Goal: Task Accomplishment & Management: Complete application form

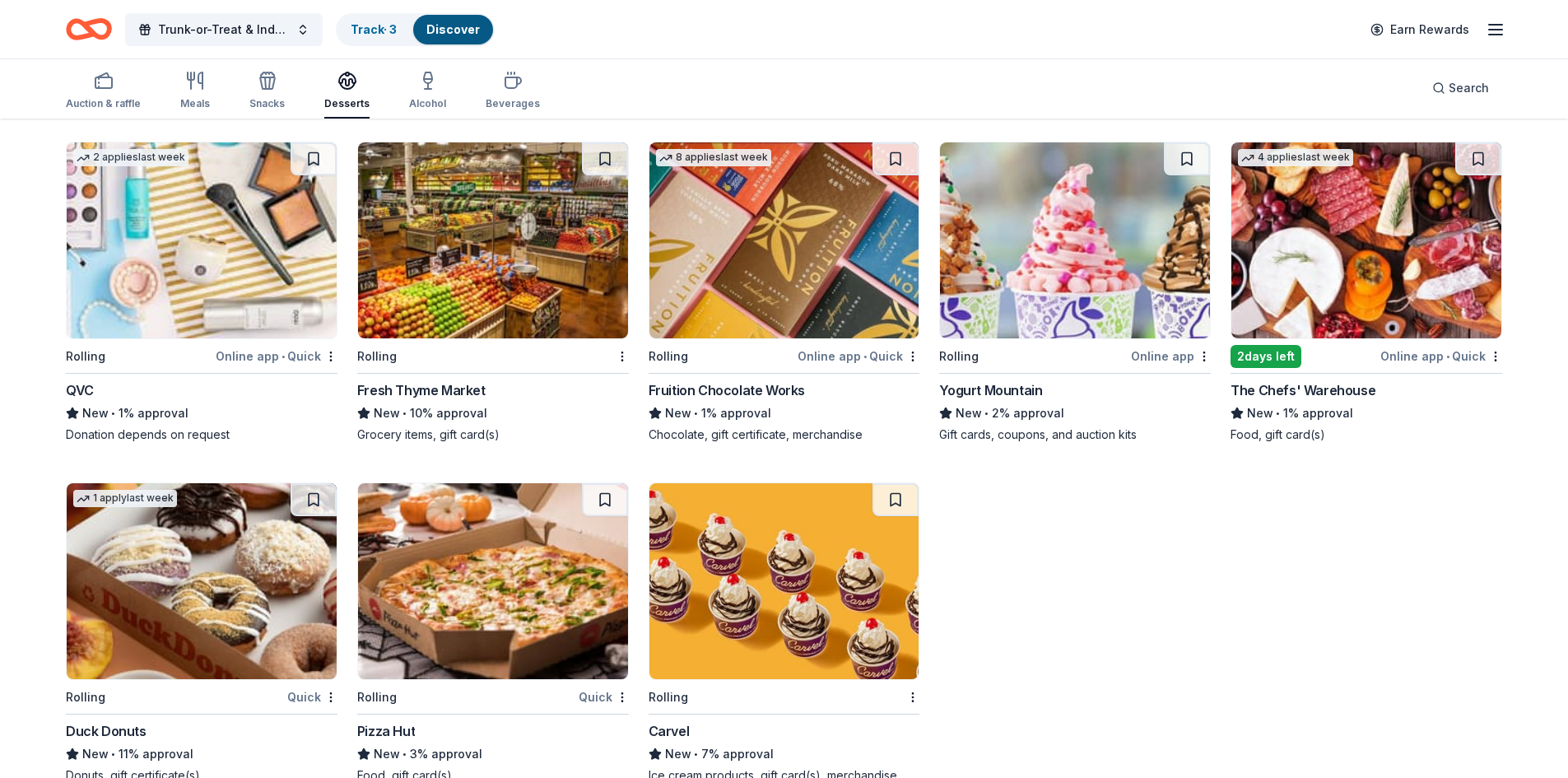
scroll to position [1970, 0]
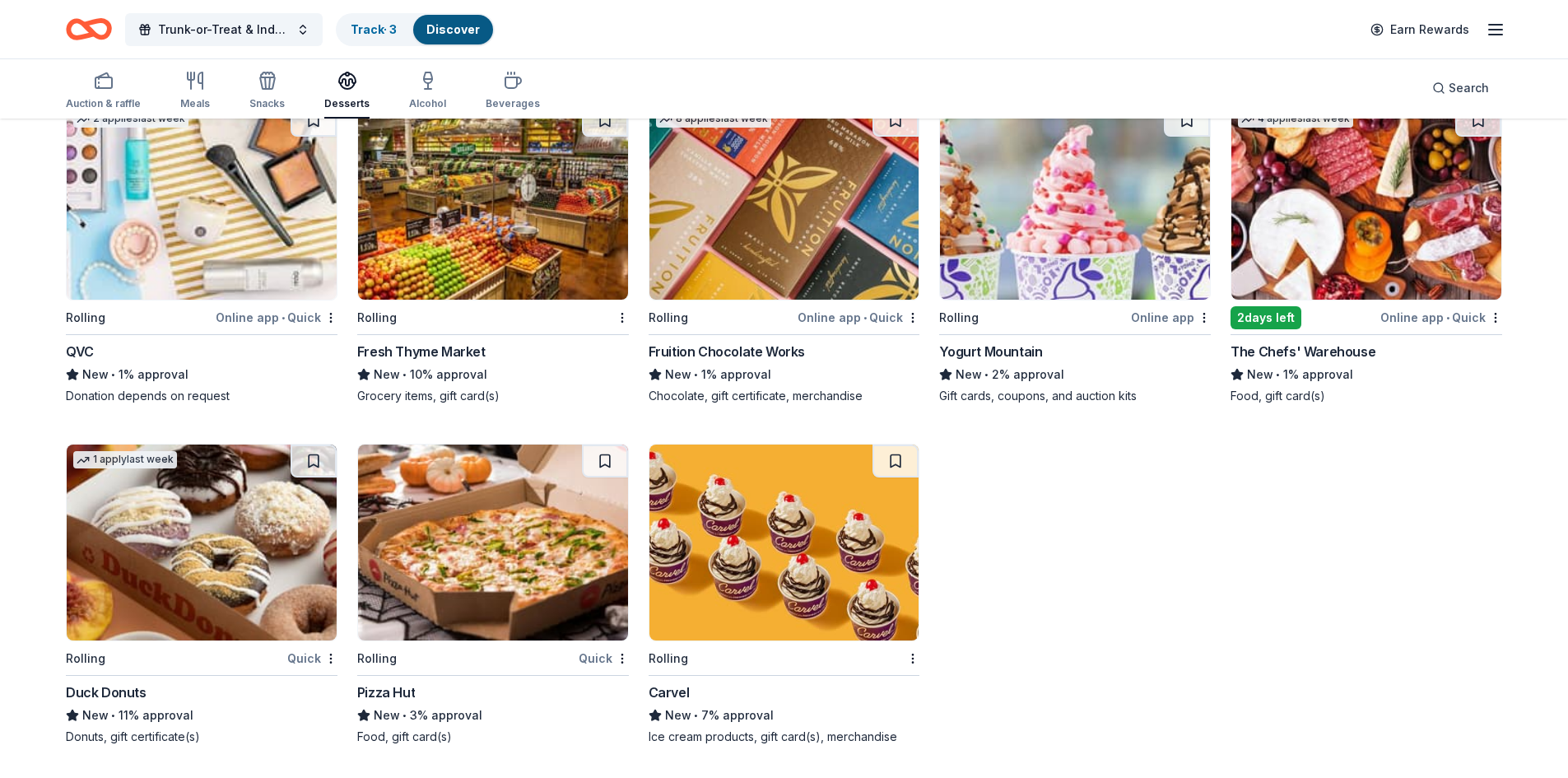
click at [214, 550] on img at bounding box center [202, 543] width 270 height 196
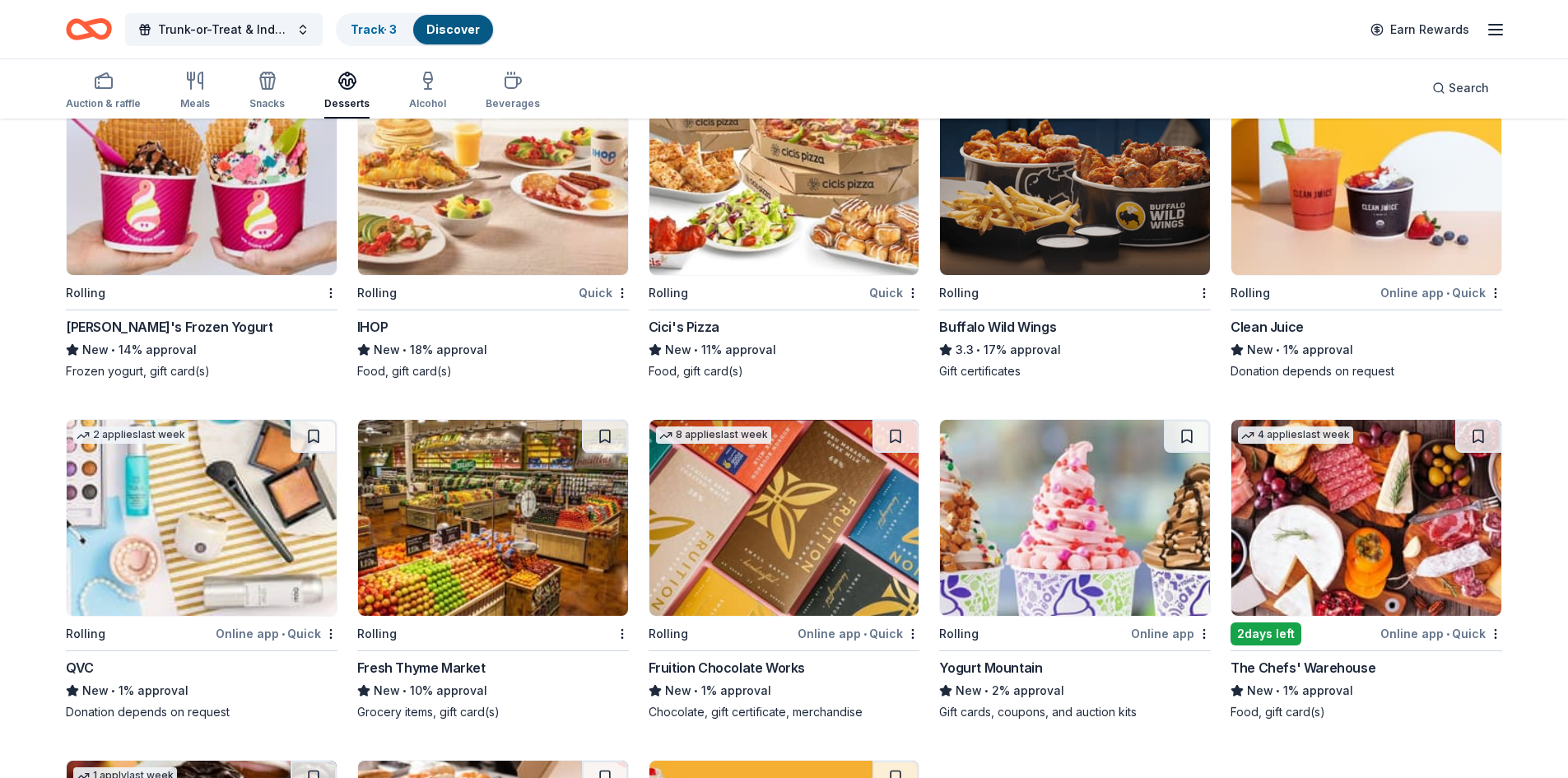
scroll to position [1394, 0]
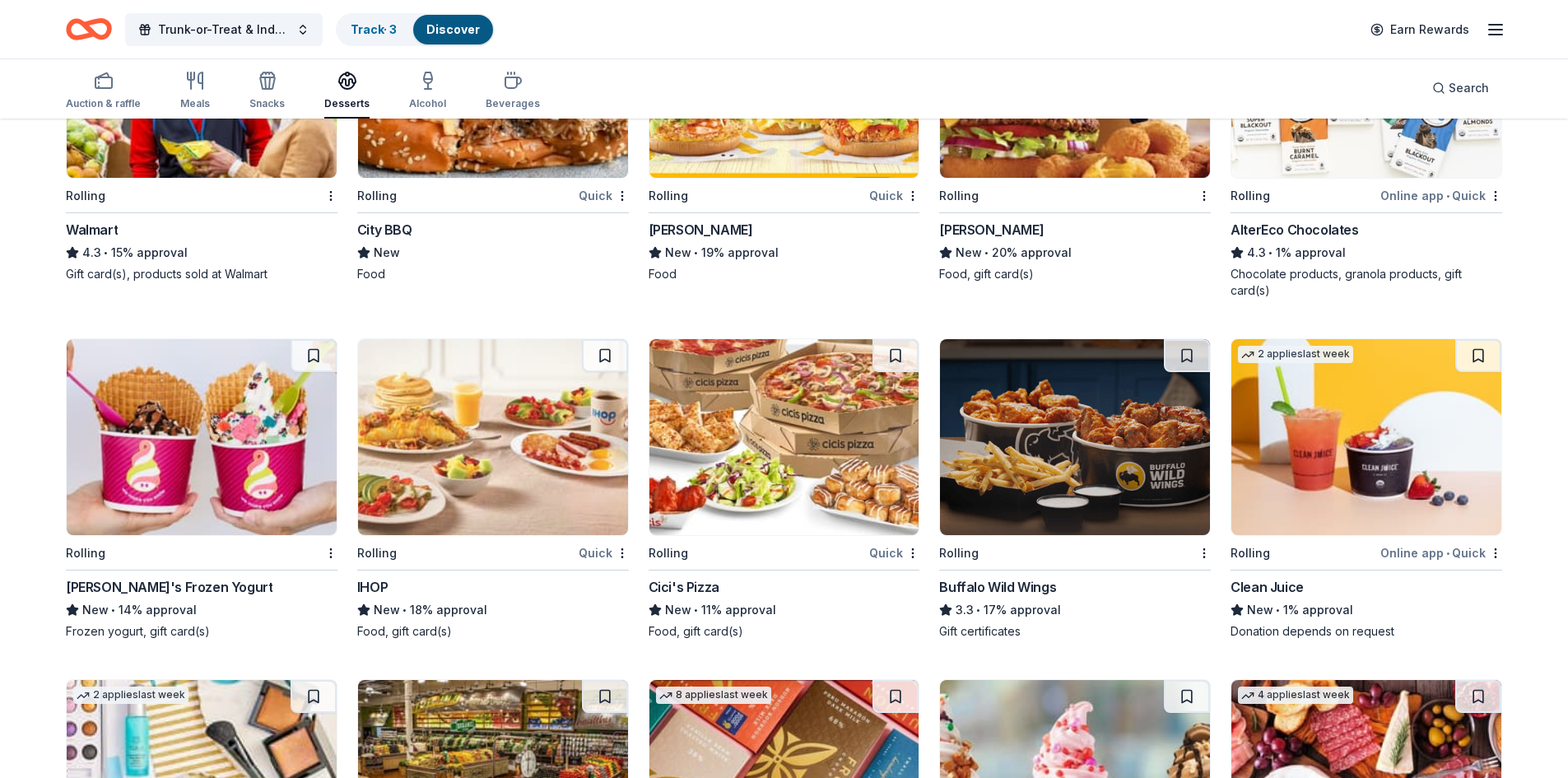
click at [1063, 433] on img at bounding box center [1075, 437] width 270 height 196
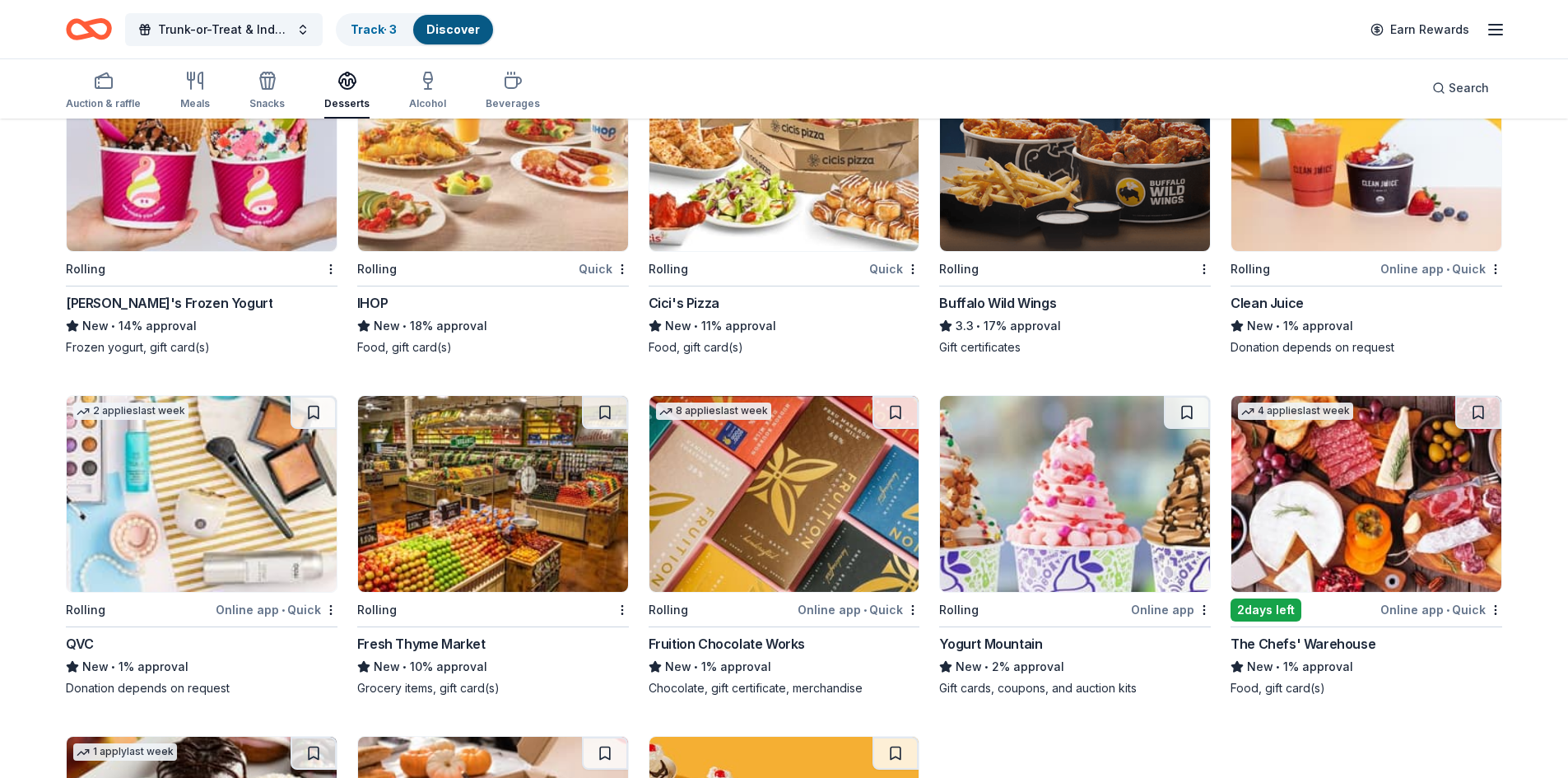
scroll to position [1723, 0]
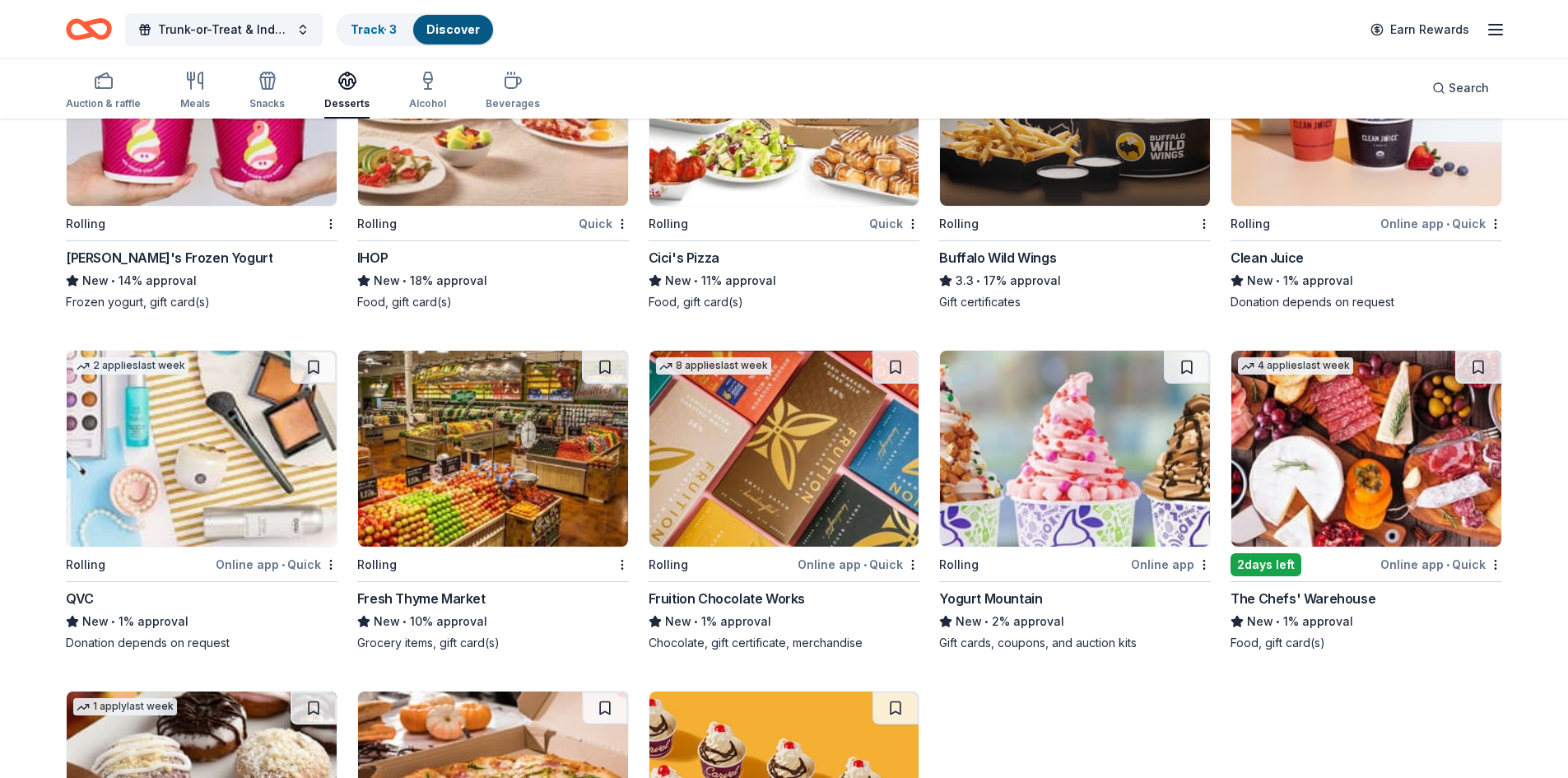
click at [475, 486] on img at bounding box center [493, 449] width 270 height 196
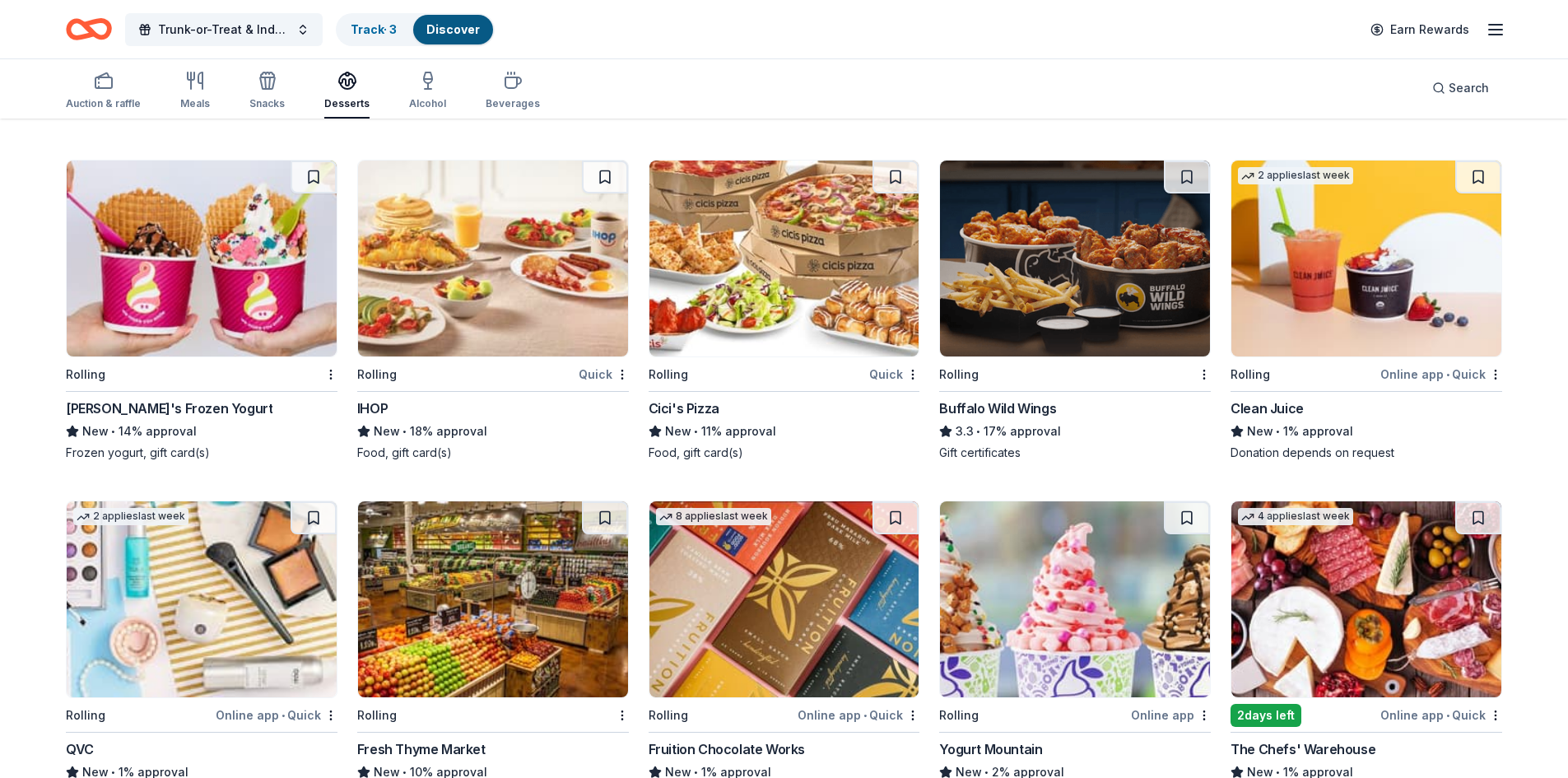
scroll to position [1476, 0]
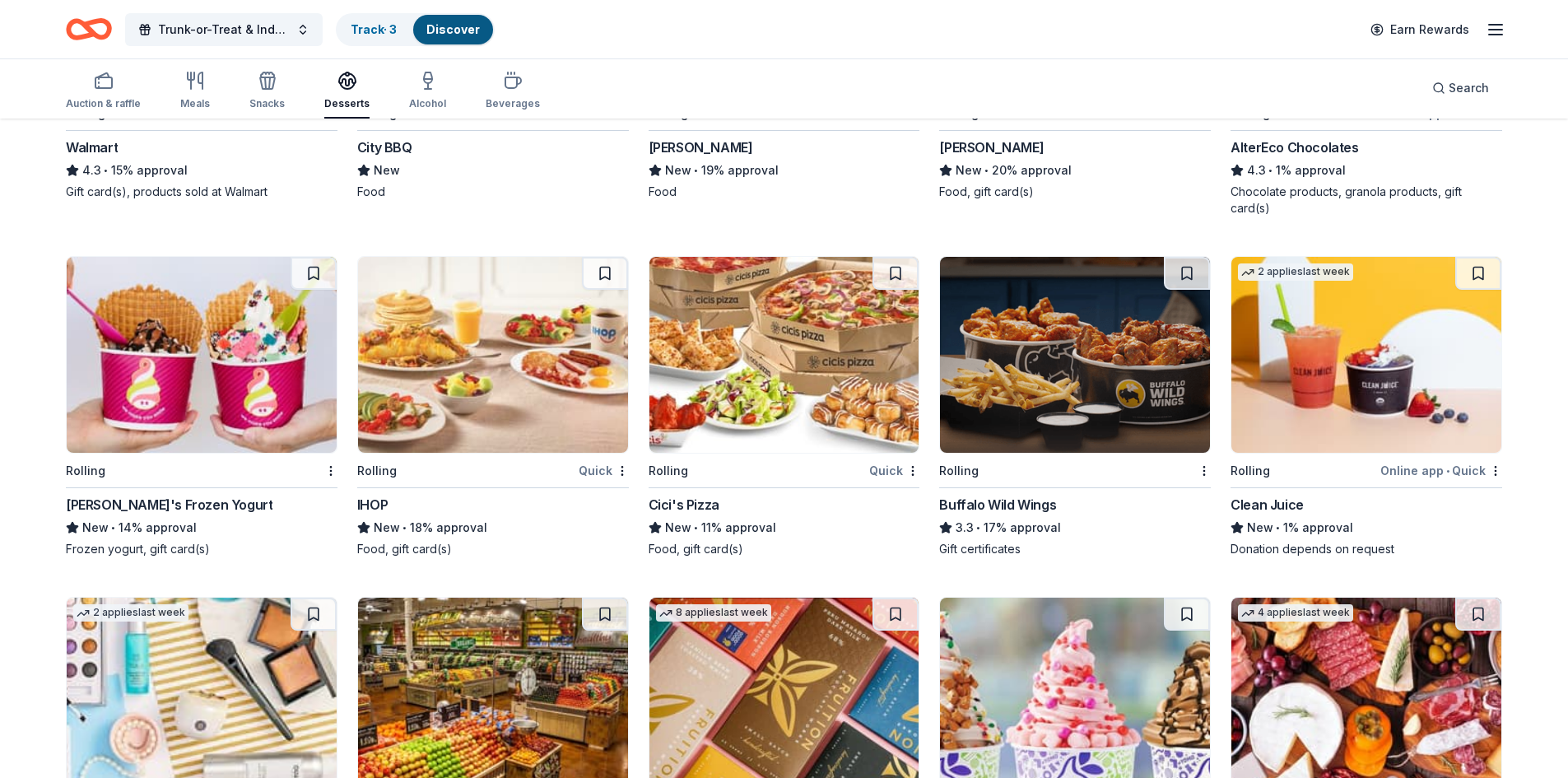
click at [510, 405] on img at bounding box center [493, 355] width 270 height 196
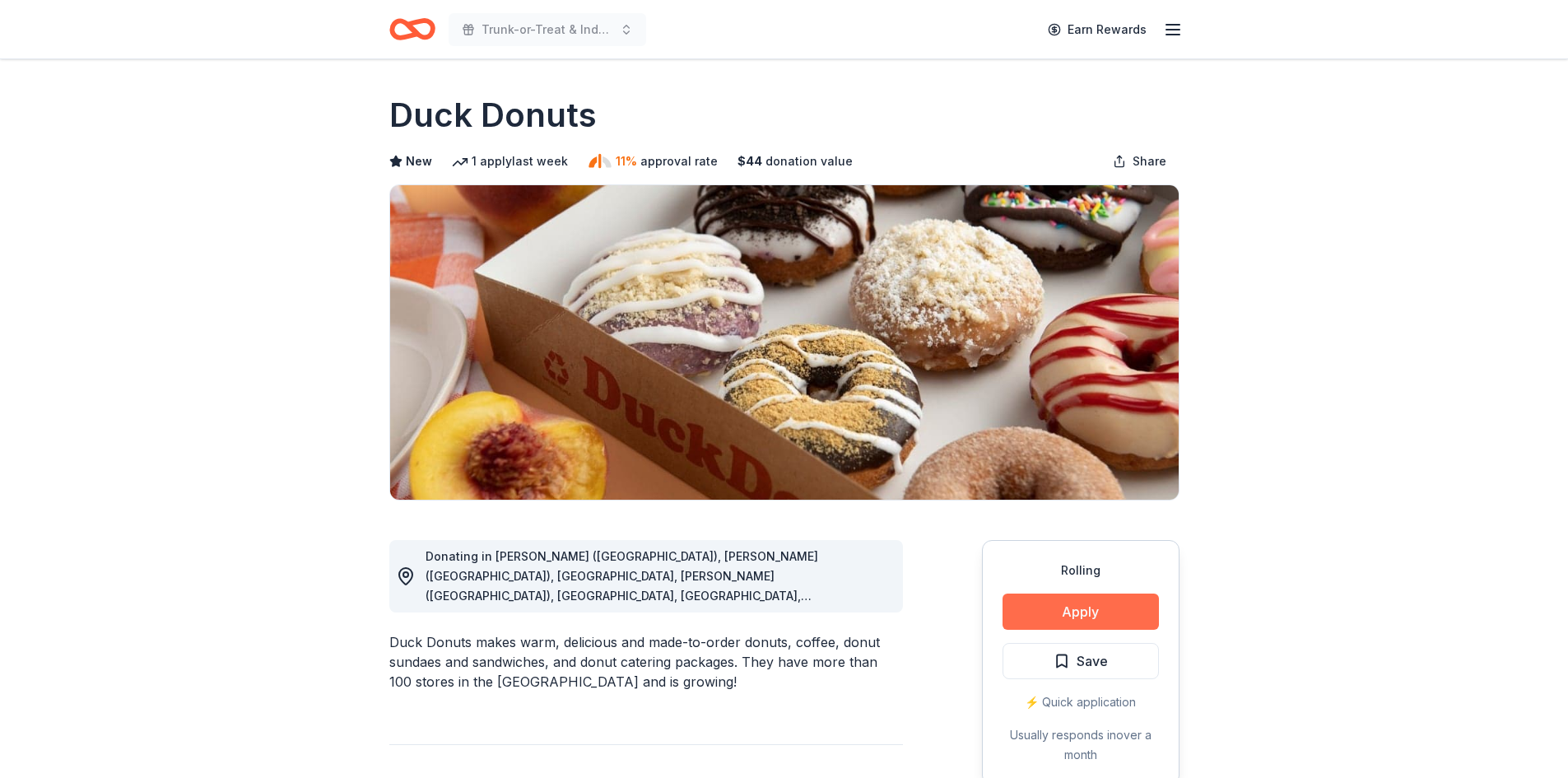
click at [1052, 617] on button "Apply" at bounding box center [1080, 611] width 156 height 36
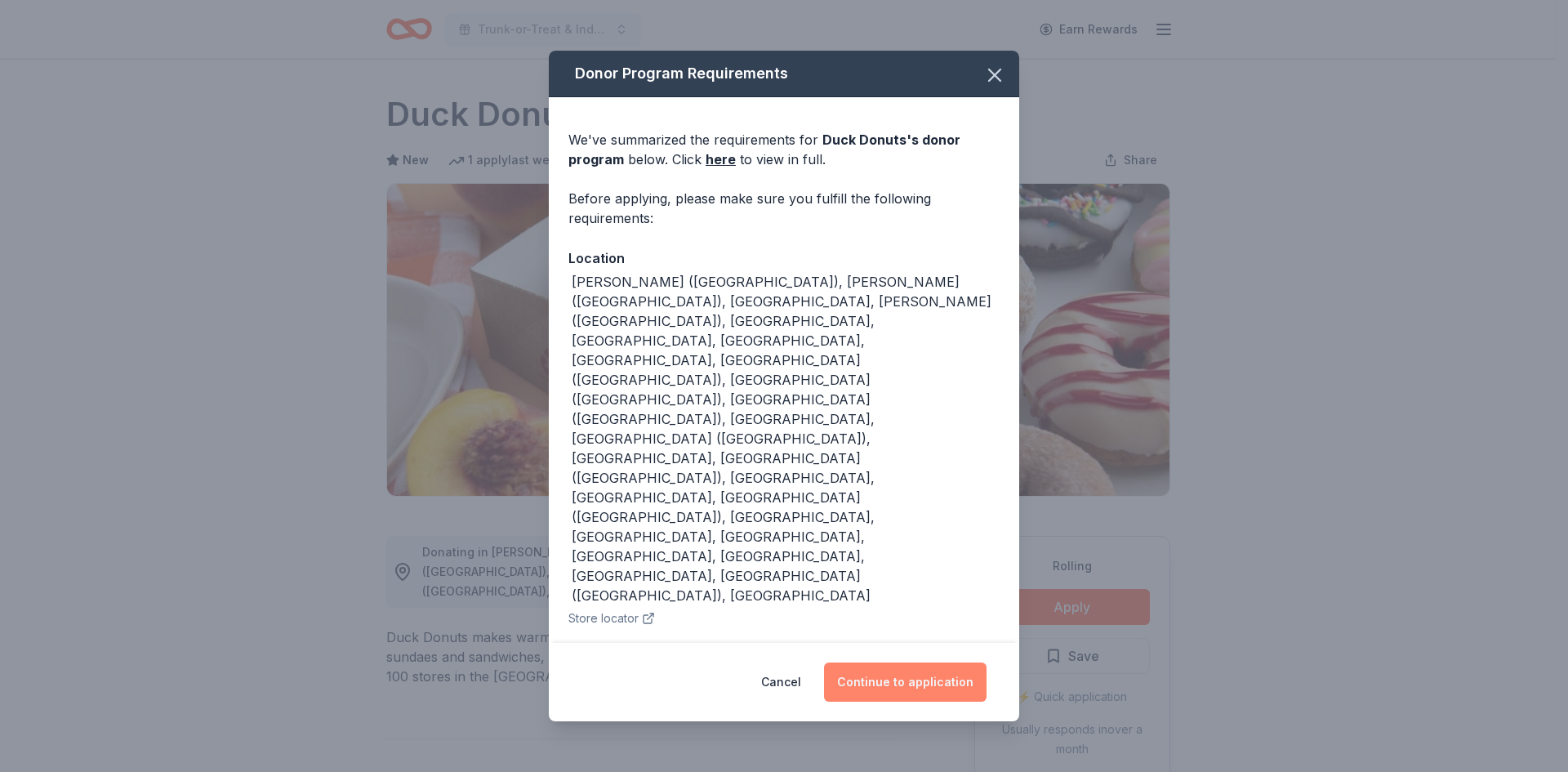
click at [924, 662] on button "Continue to application" at bounding box center [905, 681] width 163 height 40
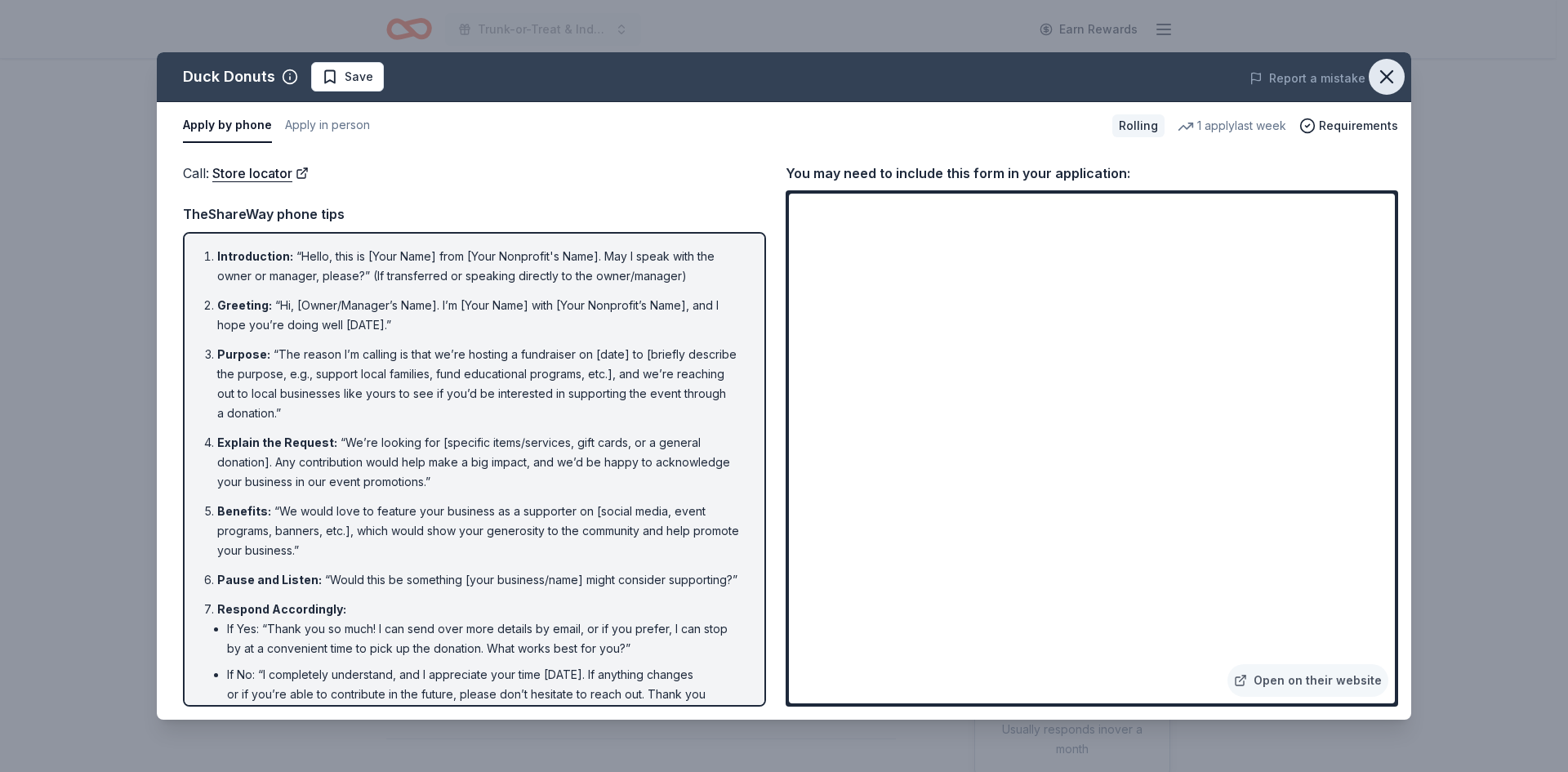
click at [1391, 89] on button "button" at bounding box center [1386, 76] width 36 height 36
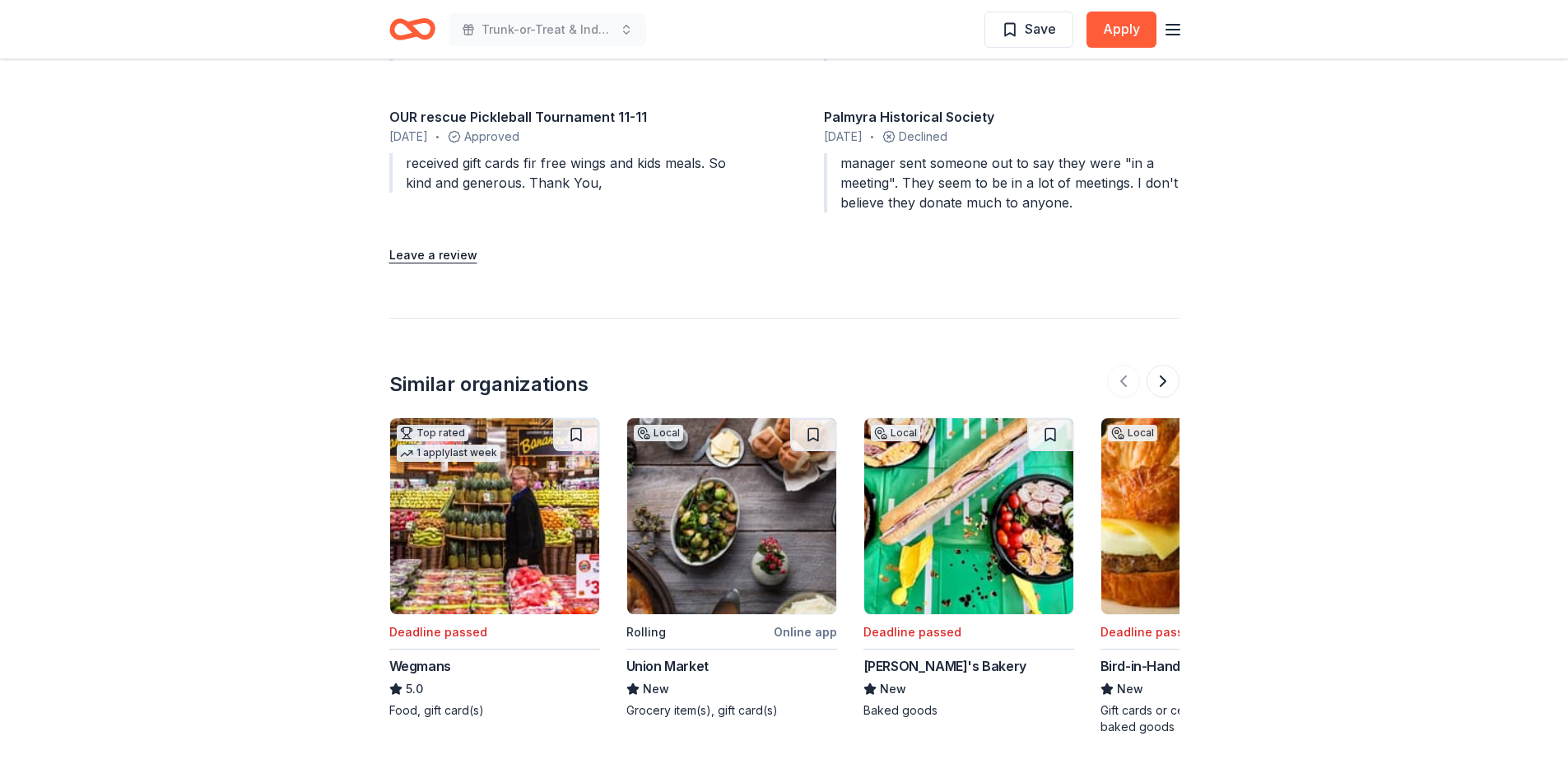
scroll to position [1781, 0]
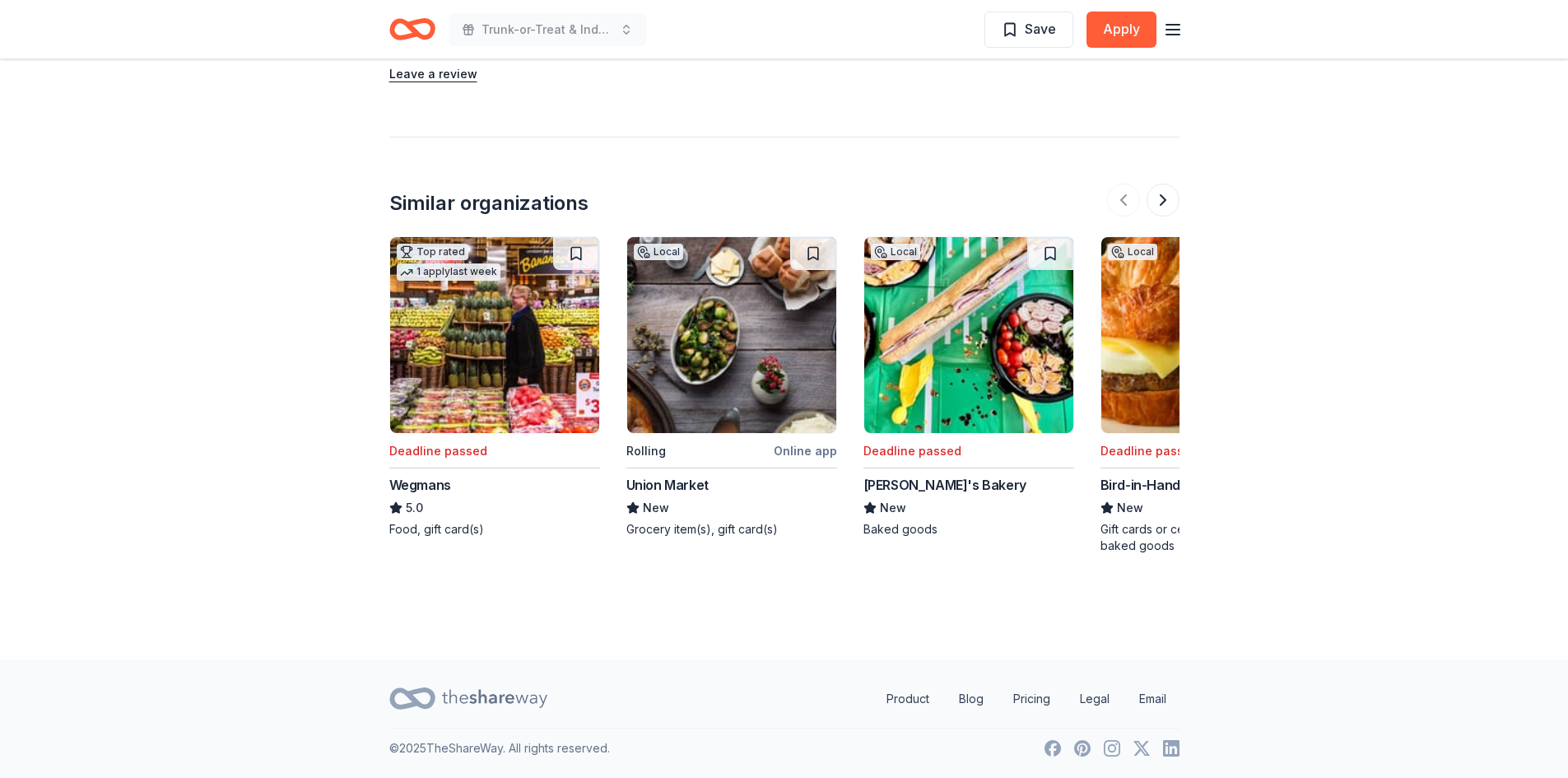
click at [702, 372] on img at bounding box center [731, 335] width 209 height 196
click at [1173, 196] on button at bounding box center [1163, 200] width 33 height 33
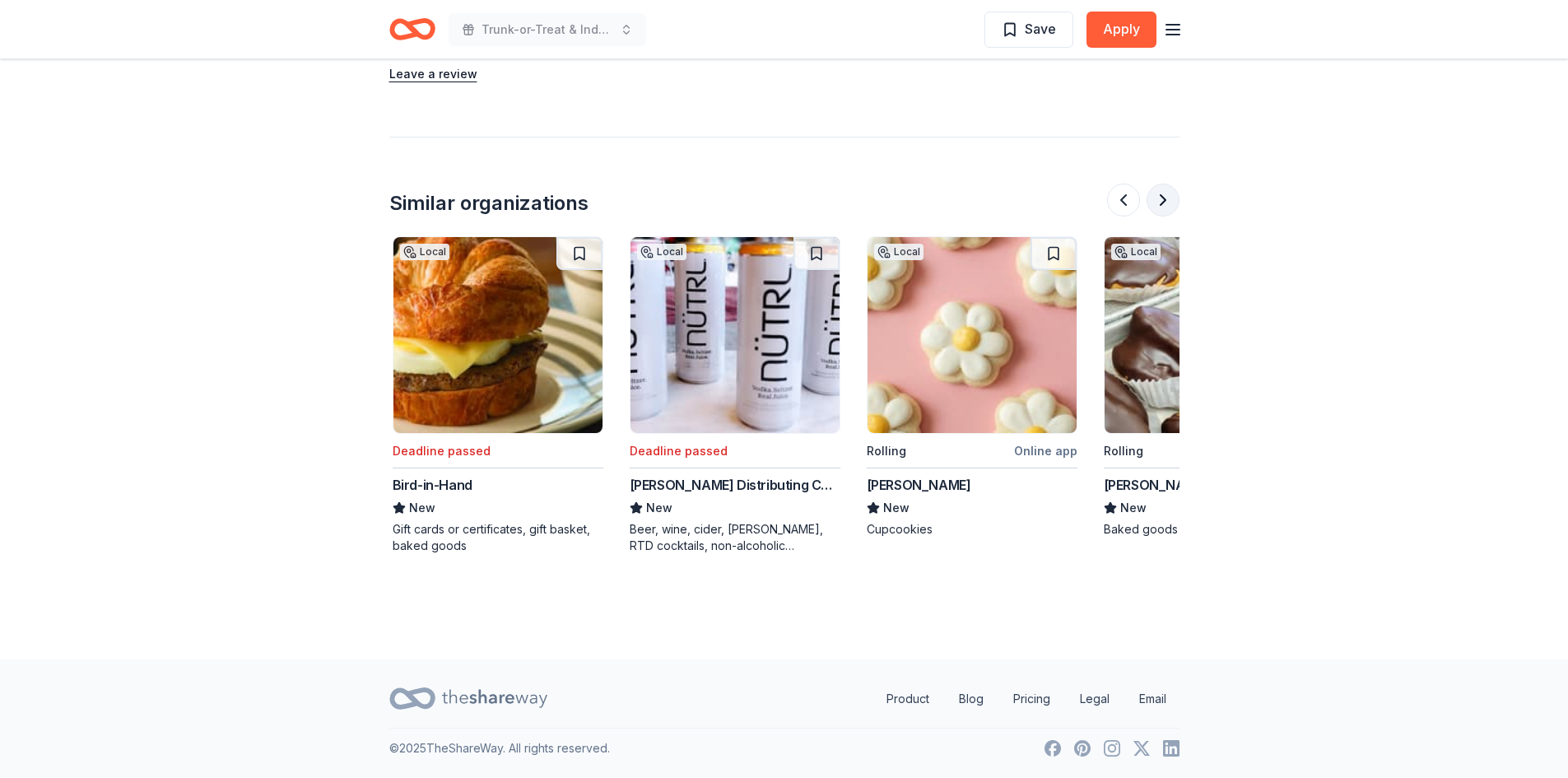
scroll to position [0, 711]
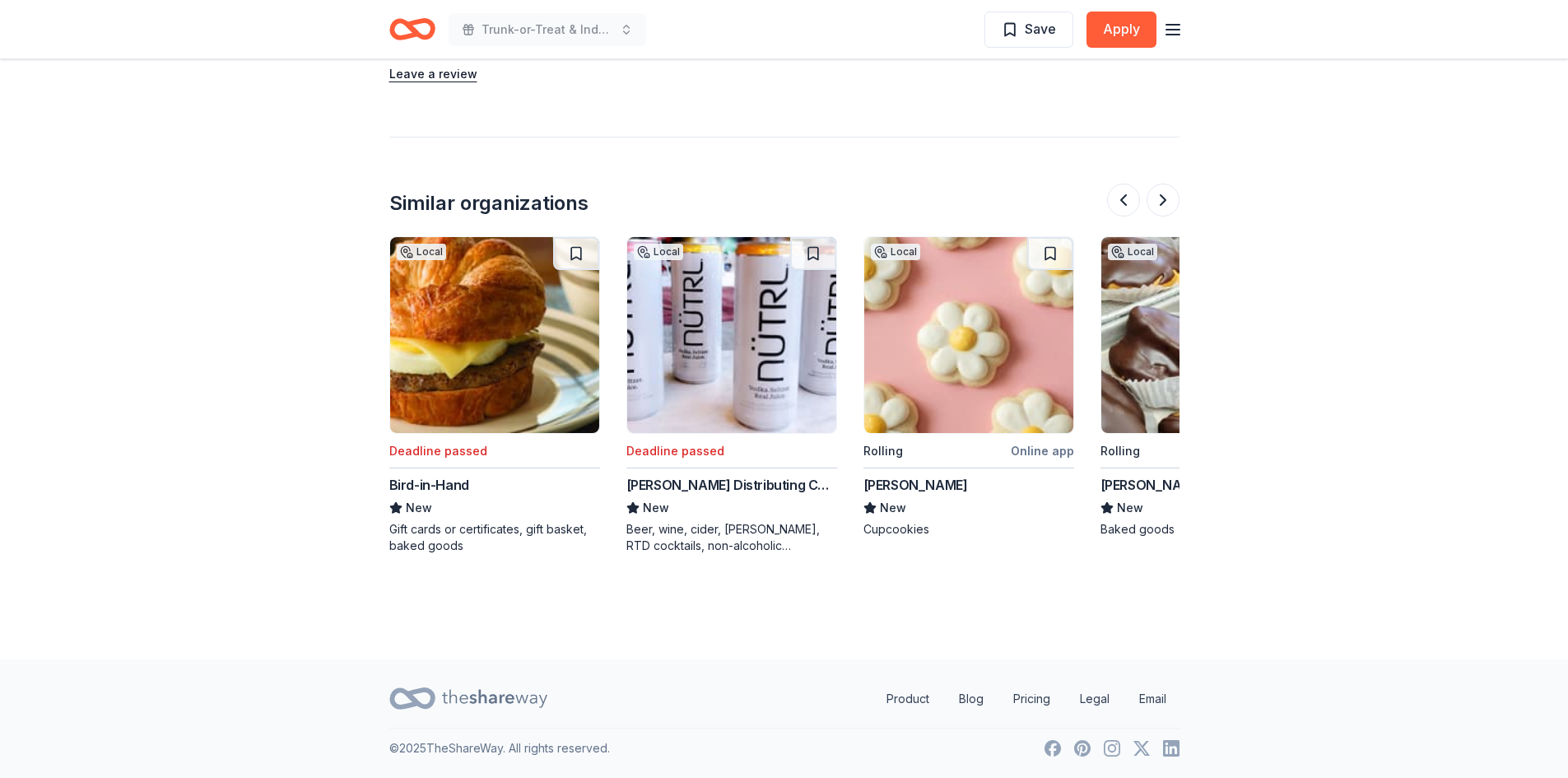
click at [700, 492] on div "Farrell Distributing Corp." at bounding box center [731, 485] width 211 height 19
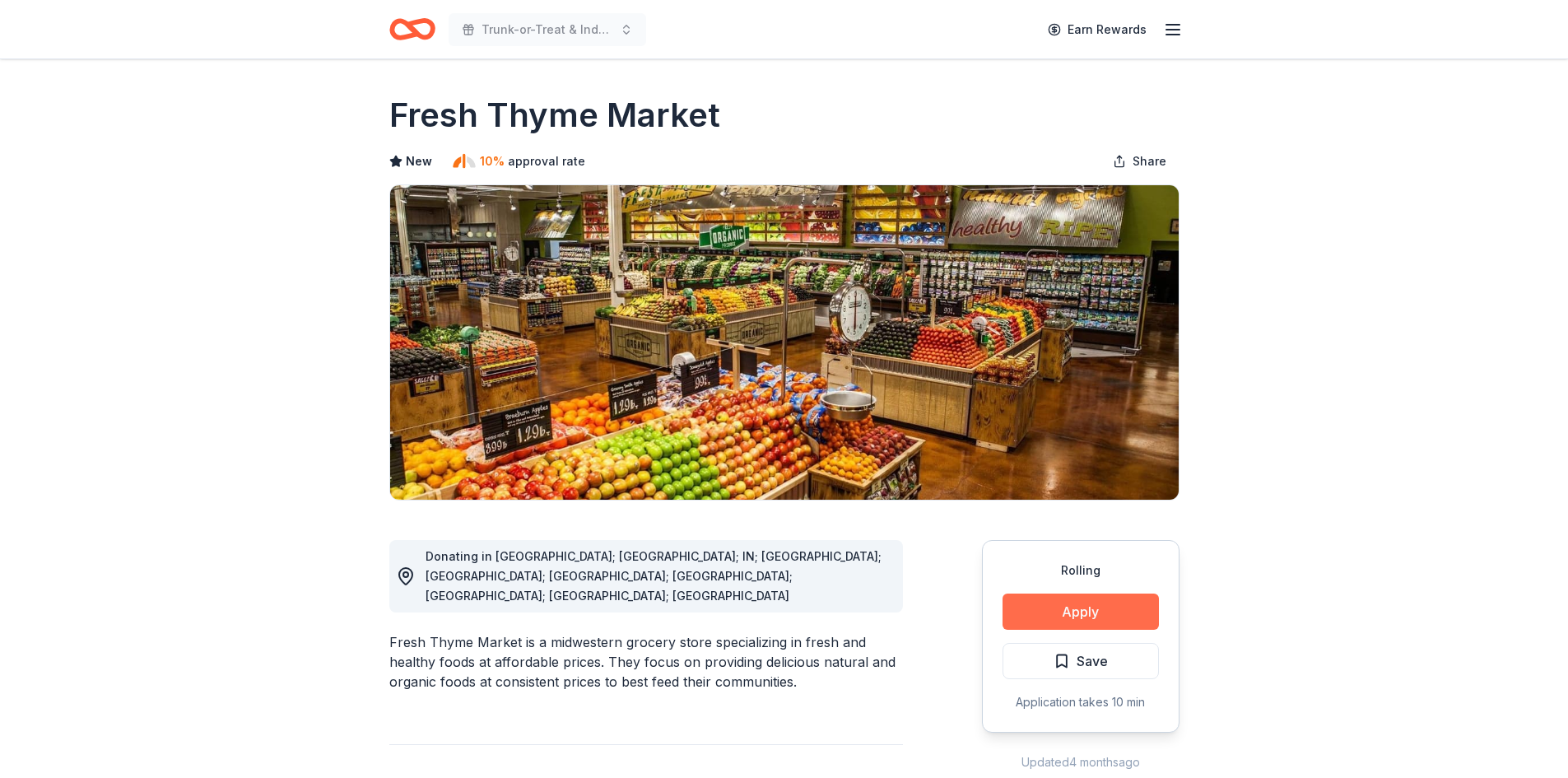
click at [1128, 611] on button "Apply" at bounding box center [1080, 611] width 156 height 36
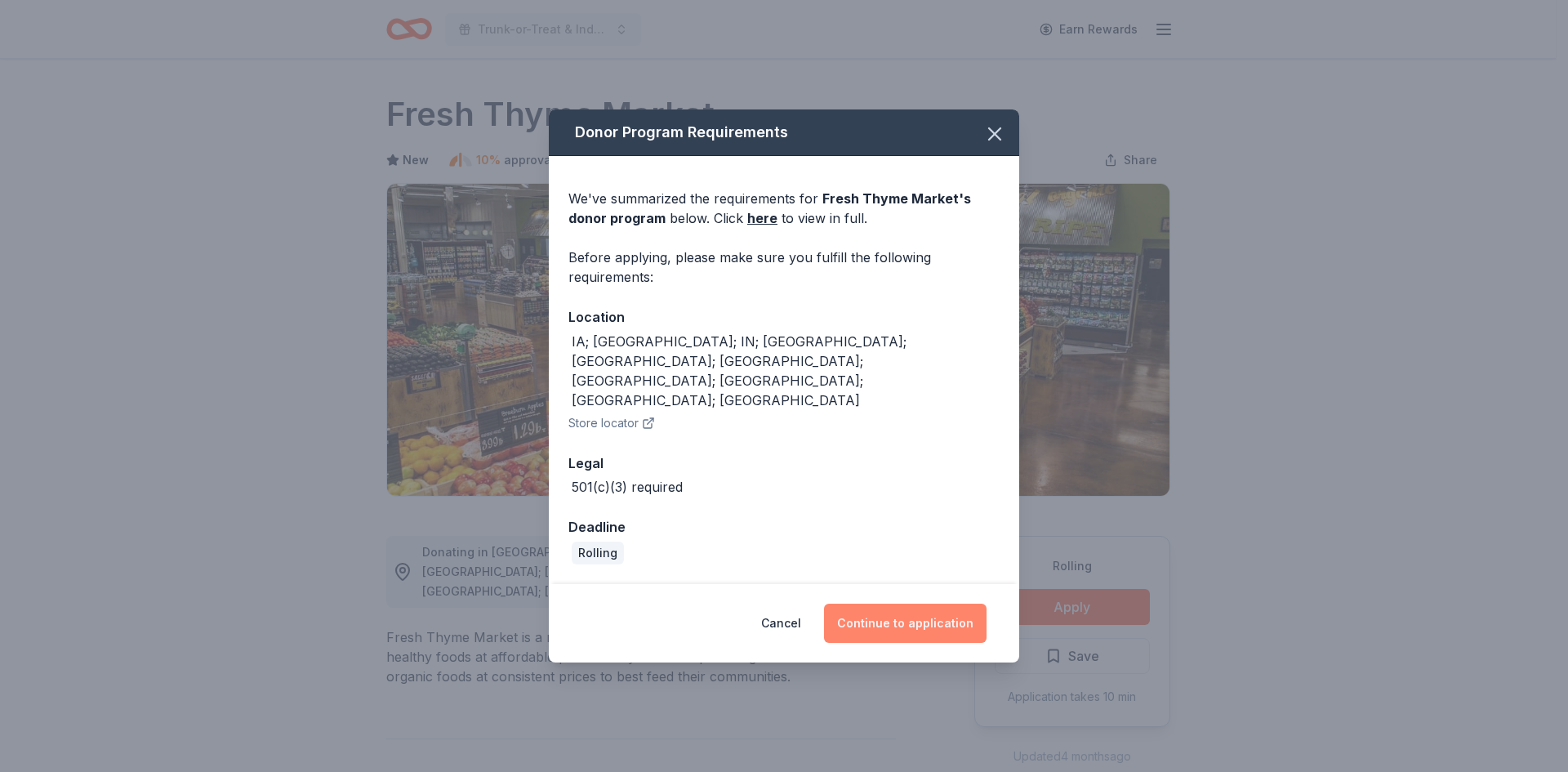
click at [929, 603] on button "Continue to application" at bounding box center [905, 623] width 163 height 40
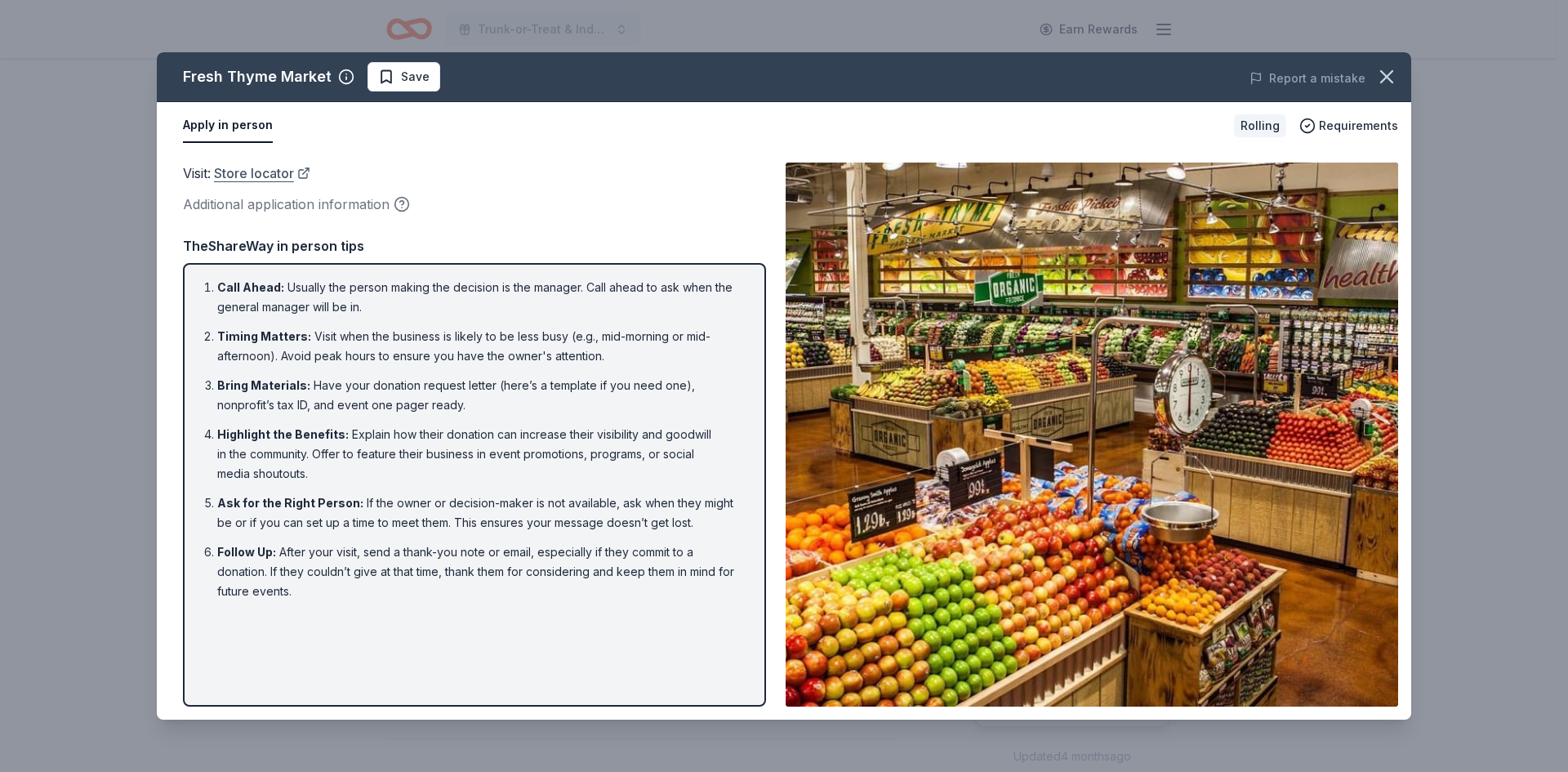
click at [265, 174] on link "Store locator" at bounding box center [262, 173] width 96 height 21
click at [1344, 123] on span "Requirements" at bounding box center [1359, 125] width 79 height 19
click at [1386, 69] on icon "button" at bounding box center [1387, 77] width 23 height 23
